Goal: Navigation & Orientation: Find specific page/section

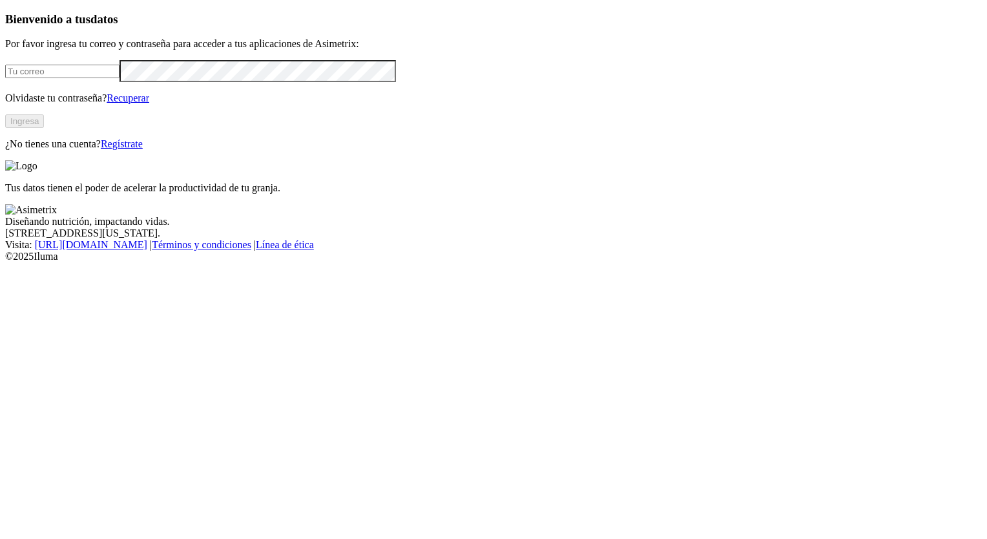
type input "[EMAIL_ADDRESS][DOMAIN_NAME]"
click input "submit" at bounding box center [0, 0] width 0 height 0
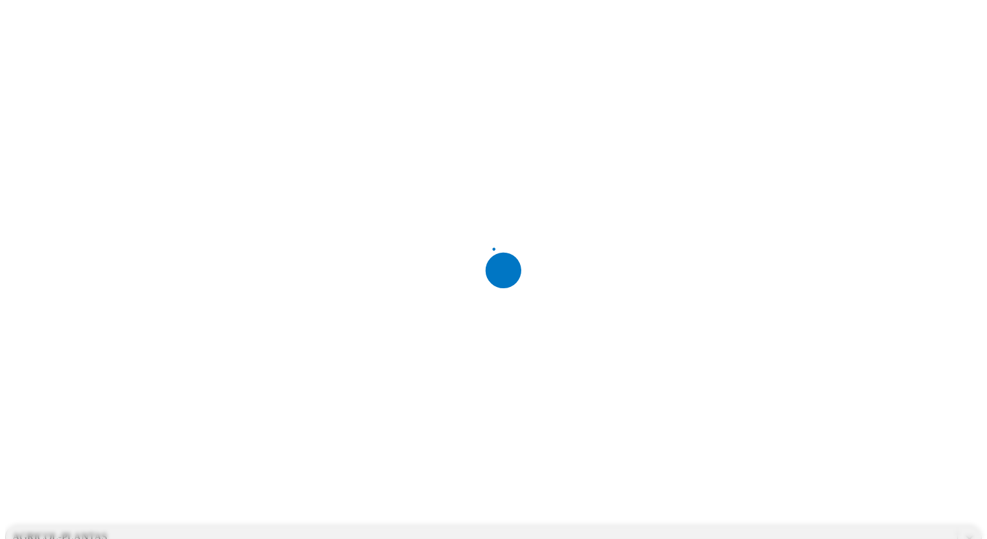
click at [497, 388] on div at bounding box center [498, 269] width 987 height 539
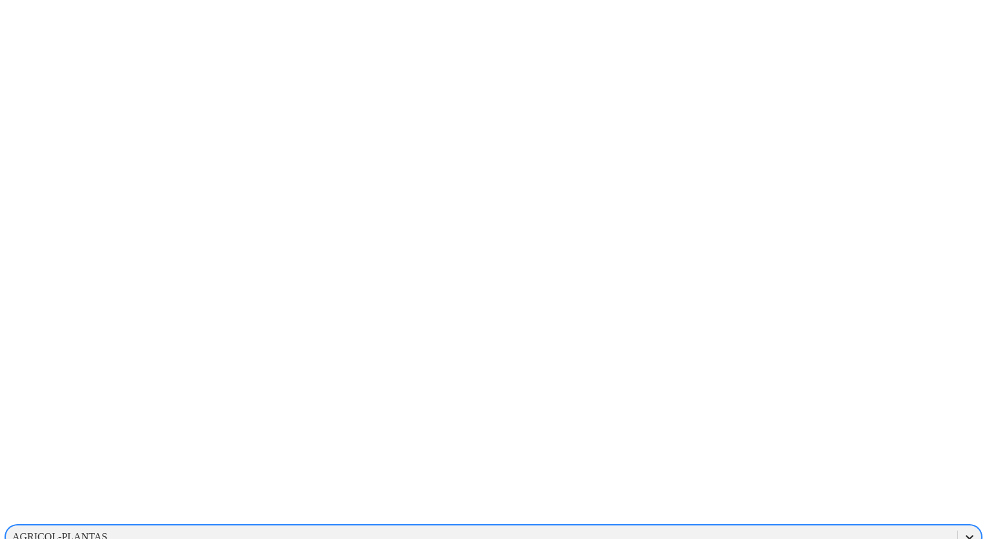
click at [966, 535] on icon at bounding box center [970, 537] width 8 height 5
click at [958, 525] on div at bounding box center [969, 536] width 23 height 23
